Goal: Find contact information: Find contact information

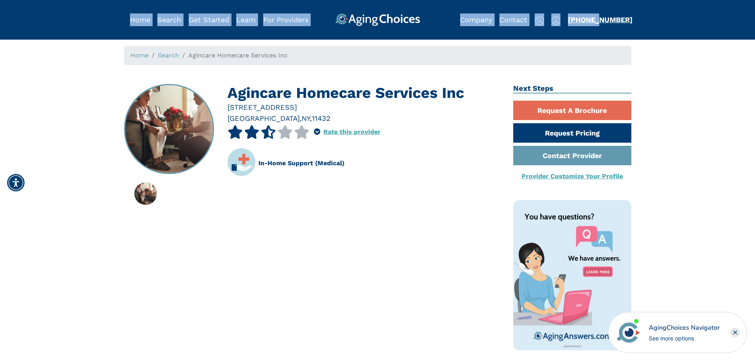
drag, startPoint x: 627, startPoint y: 19, endPoint x: 593, endPoint y: 20, distance: 33.7
click at [593, 20] on div "Home Search Browse Get Started Learn For Providers Company Contact Sign In Sign…" at bounding box center [377, 13] width 507 height 26
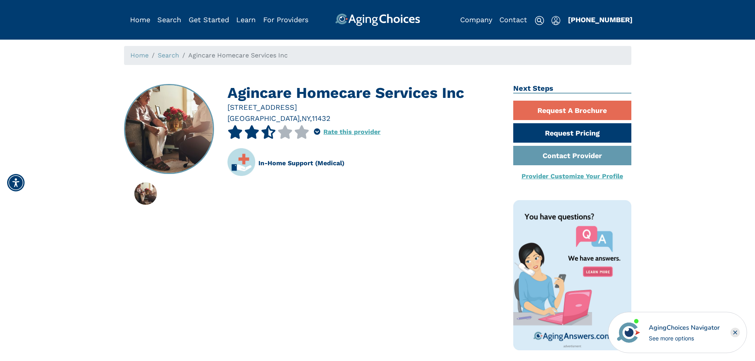
click at [597, 31] on header "Home Search Browse Get Started Learn For Providers Company Contact Sign In Sign…" at bounding box center [377, 20] width 755 height 40
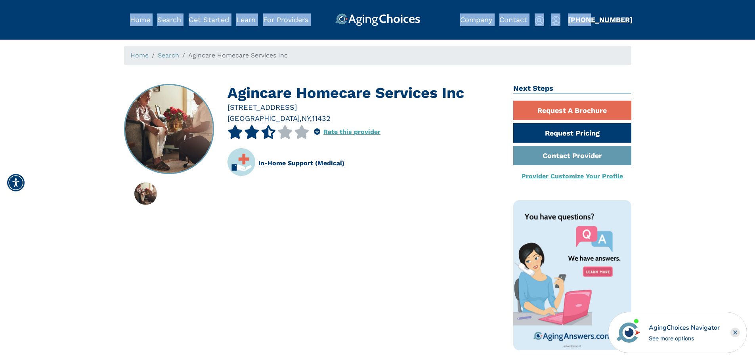
drag, startPoint x: 631, startPoint y: 21, endPoint x: 585, endPoint y: 21, distance: 46.0
click at [585, 21] on div "Home Search Browse Get Started Learn For Providers Company Contact Sign In Sign…" at bounding box center [377, 13] width 507 height 26
click at [568, 24] on div "[PHONE_NUMBER]" at bounding box center [596, 19] width 57 height 13
drag, startPoint x: 640, startPoint y: 15, endPoint x: 625, endPoint y: 18, distance: 15.3
click at [625, 18] on div "Home Search Browse Get Started Learn For Providers Company Contact Sign In Sign…" at bounding box center [377, 13] width 755 height 26
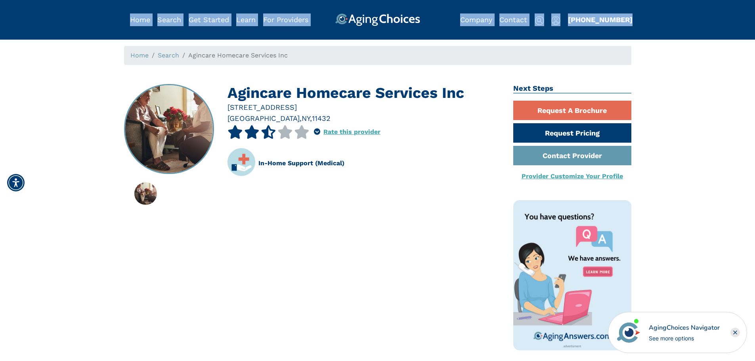
copy div "Home Search Browse Get Started Learn For Providers Company Contact Sign In Sign…"
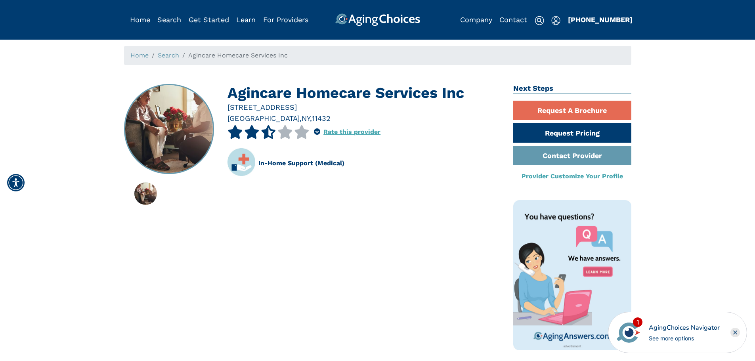
drag, startPoint x: 67, startPoint y: 331, endPoint x: 142, endPoint y: 379, distance: 88.1
click at [381, 100] on h1 "Agincare Homecare Services Inc" at bounding box center [365, 93] width 274 height 18
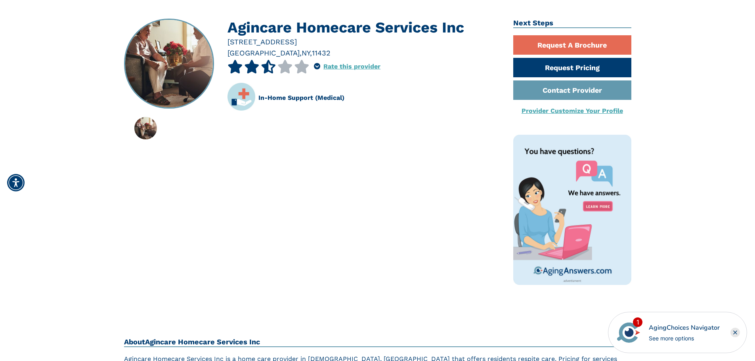
scroll to position [79, 0]
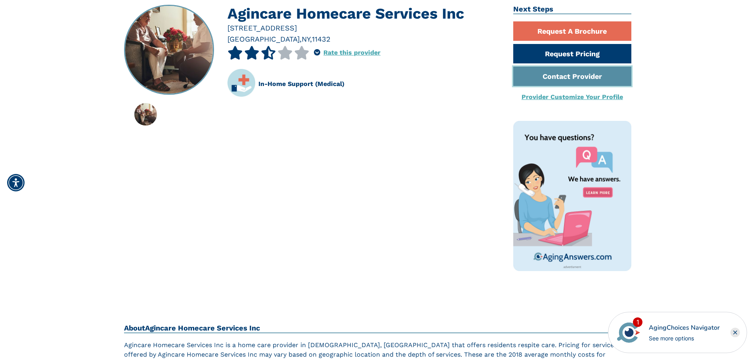
click at [580, 73] on link "Contact Provider" at bounding box center [572, 76] width 118 height 19
